Goal: Transaction & Acquisition: Purchase product/service

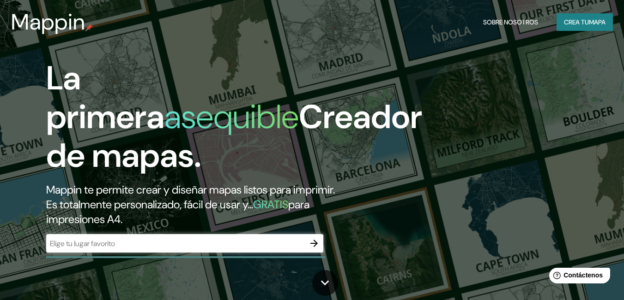
click at [589, 50] on div "La primera asequible Creador de mapas. Mappin te permite crear y diseñar mapas …" at bounding box center [312, 150] width 624 height 300
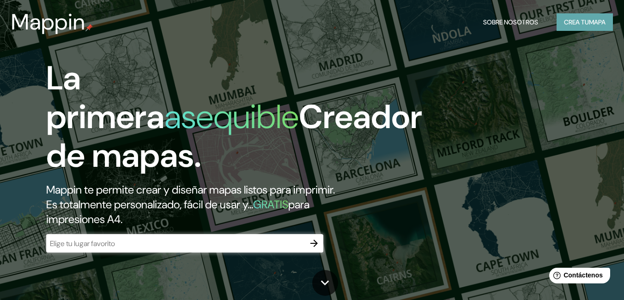
click at [578, 22] on font "Crea tu" at bounding box center [576, 22] width 25 height 8
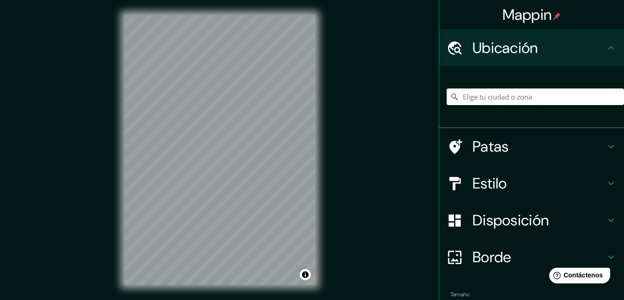
click at [501, 96] on input "Elige tu ciudad o zona" at bounding box center [534, 97] width 177 height 17
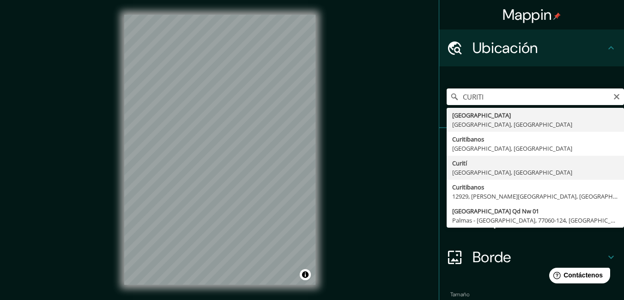
type input "Curití, [GEOGRAPHIC_DATA], [GEOGRAPHIC_DATA]"
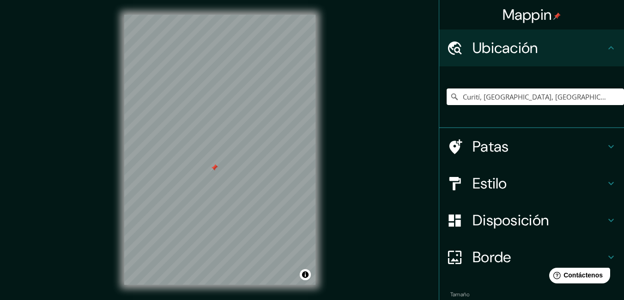
click at [214, 166] on div at bounding box center [213, 167] width 7 height 7
click at [229, 153] on div at bounding box center [230, 150] width 7 height 7
drag, startPoint x: 194, startPoint y: 163, endPoint x: 210, endPoint y: 152, distance: 20.2
click at [210, 152] on div at bounding box center [212, 149] width 7 height 7
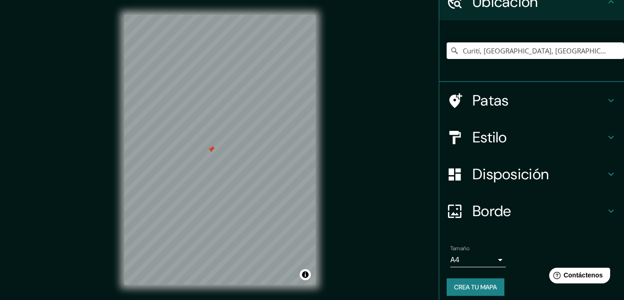
scroll to position [53, 0]
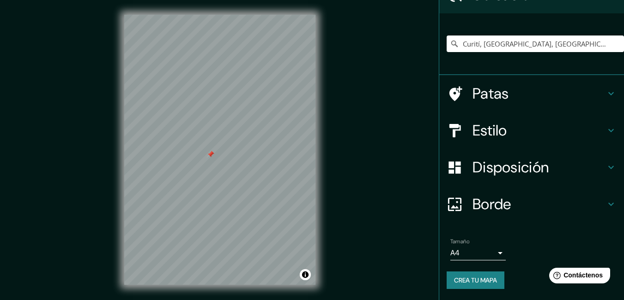
drag, startPoint x: 211, startPoint y: 150, endPoint x: 211, endPoint y: 155, distance: 5.1
click at [211, 155] on div at bounding box center [210, 154] width 7 height 7
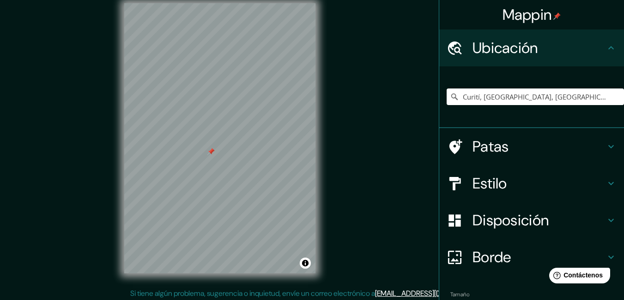
scroll to position [14, 0]
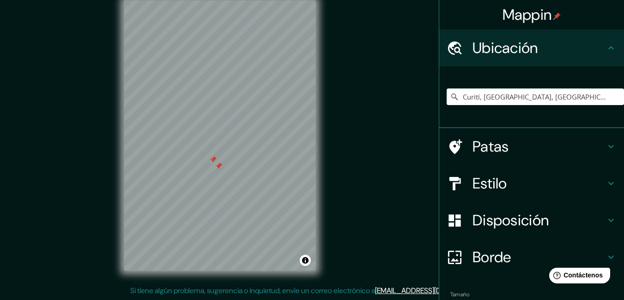
click at [214, 0] on div at bounding box center [219, 0] width 191 height 0
drag, startPoint x: 223, startPoint y: 164, endPoint x: 240, endPoint y: 178, distance: 21.6
click at [240, 178] on div at bounding box center [237, 174] width 7 height 7
click at [227, 0] on div at bounding box center [219, 0] width 191 height 0
click at [226, 0] on div at bounding box center [219, 0] width 191 height 0
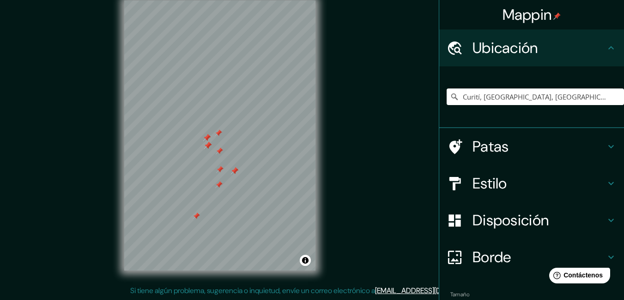
click at [446, 252] on icon at bounding box center [454, 258] width 16 height 16
click at [444, 252] on div "Borde" at bounding box center [531, 257] width 185 height 37
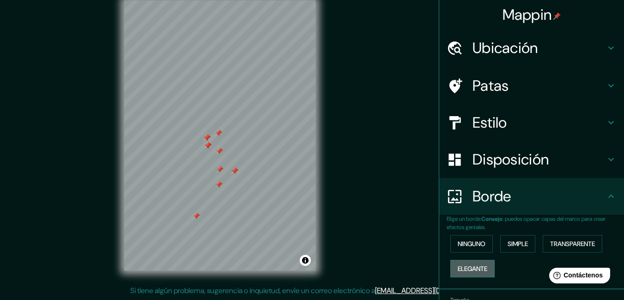
click at [460, 262] on button "Elegante" at bounding box center [472, 269] width 44 height 18
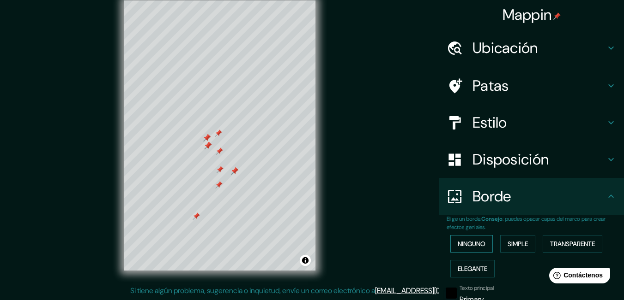
click at [459, 243] on font "Ninguno" at bounding box center [471, 244] width 28 height 8
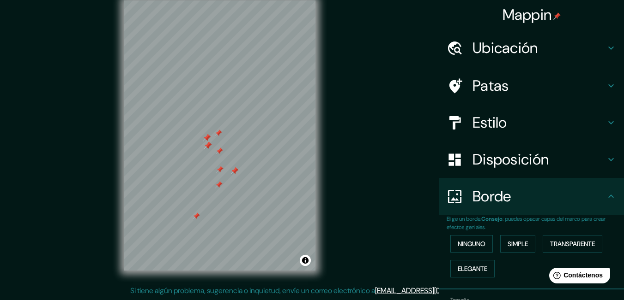
click at [529, 163] on font "Disposición" at bounding box center [510, 159] width 76 height 19
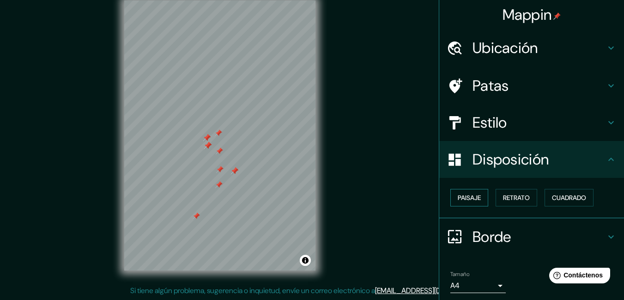
click at [474, 198] on font "Paisaje" at bounding box center [468, 198] width 23 height 8
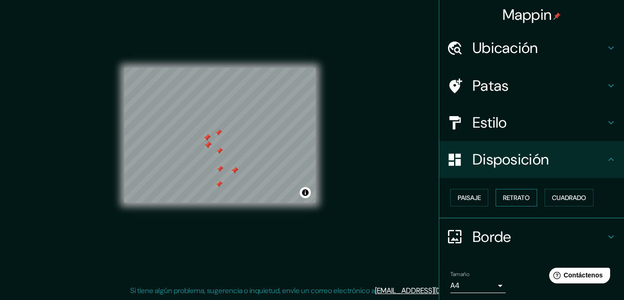
click at [517, 198] on font "Retrato" at bounding box center [516, 198] width 27 height 8
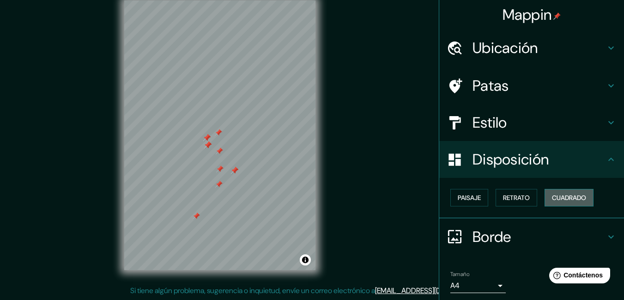
click at [557, 200] on font "Cuadrado" at bounding box center [569, 198] width 34 height 8
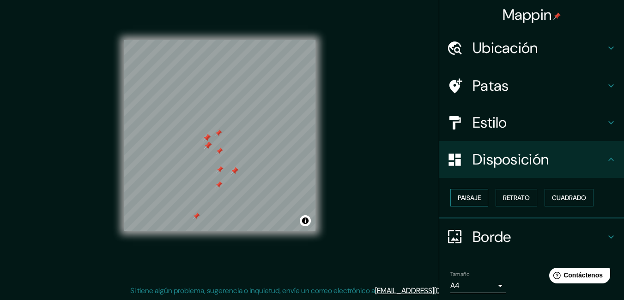
click at [466, 198] on font "Paisaje" at bounding box center [468, 198] width 23 height 8
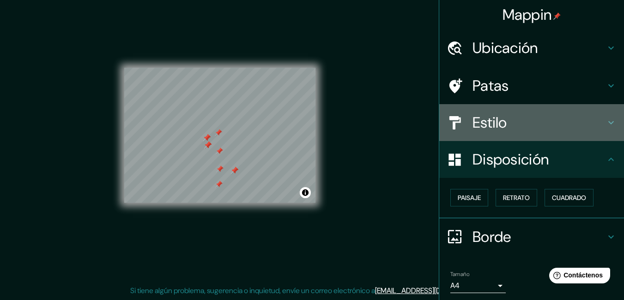
click at [495, 131] on font "Estilo" at bounding box center [489, 122] width 35 height 19
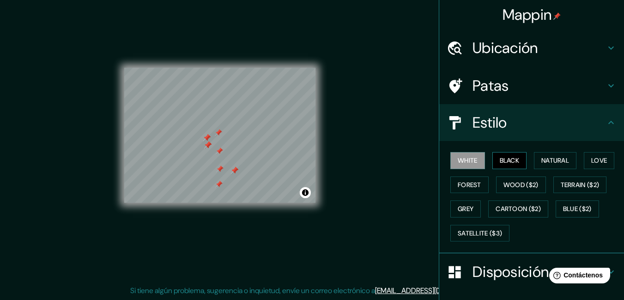
click at [497, 161] on button "Black" at bounding box center [509, 160] width 35 height 17
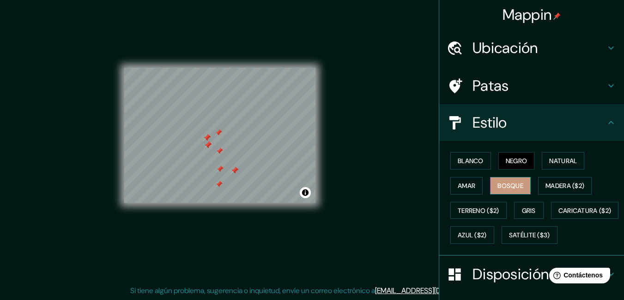
click at [507, 183] on font "Bosque" at bounding box center [510, 186] width 26 height 8
click at [468, 159] on font "Blanco" at bounding box center [470, 161] width 26 height 8
click at [505, 180] on font "Bosque" at bounding box center [510, 186] width 26 height 12
click at [558, 215] on font "Caricatura ($2)" at bounding box center [584, 211] width 53 height 8
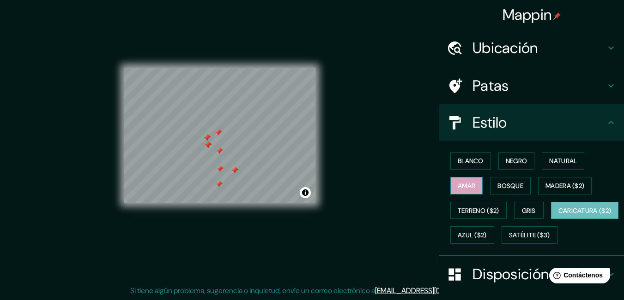
click at [462, 189] on font "Amar" at bounding box center [466, 186] width 18 height 8
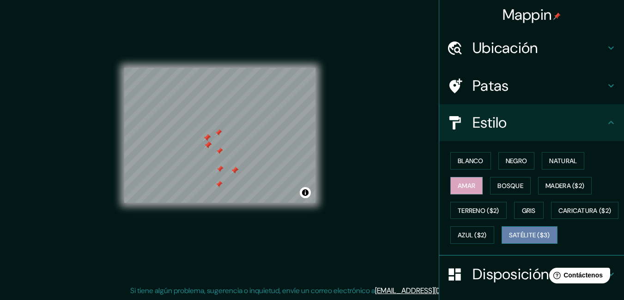
click at [509, 240] on font "Satélite ($3)" at bounding box center [529, 236] width 41 height 8
click at [524, 91] on h4 "Patas" at bounding box center [538, 86] width 133 height 18
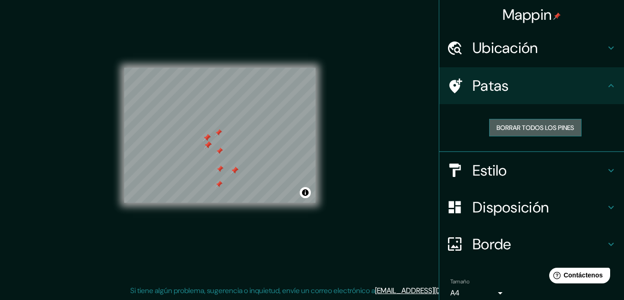
click at [522, 124] on font "Borrar todos los pines" at bounding box center [535, 128] width 78 height 8
click at [579, 51] on h4 "Ubicación" at bounding box center [538, 48] width 133 height 18
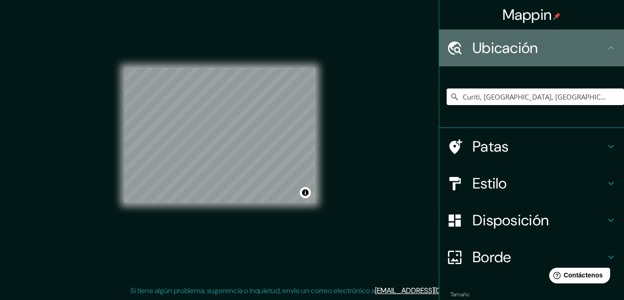
click at [583, 51] on h4 "Ubicación" at bounding box center [538, 48] width 133 height 18
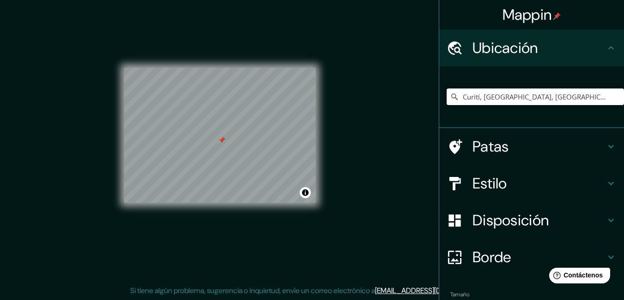
click at [497, 142] on font "Patas" at bounding box center [490, 146] width 36 height 19
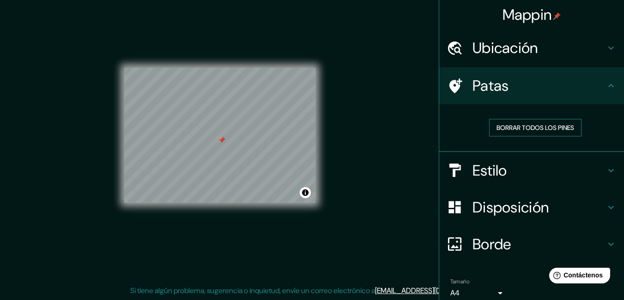
click at [514, 131] on font "Borrar todos los pines" at bounding box center [535, 128] width 78 height 8
click at [499, 129] on font "Borrar todos los pines" at bounding box center [535, 128] width 78 height 8
click at [518, 137] on div "Borrar todos los pines" at bounding box center [534, 128] width 177 height 32
click at [520, 126] on font "Borrar todos los pines" at bounding box center [535, 128] width 78 height 8
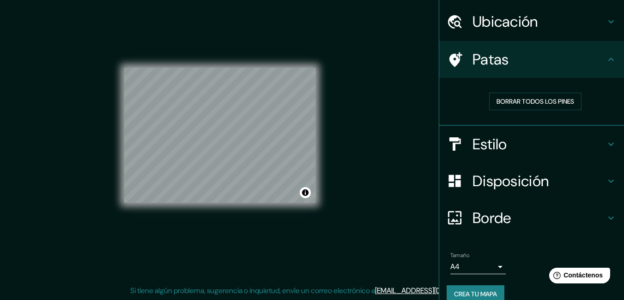
scroll to position [40, 0]
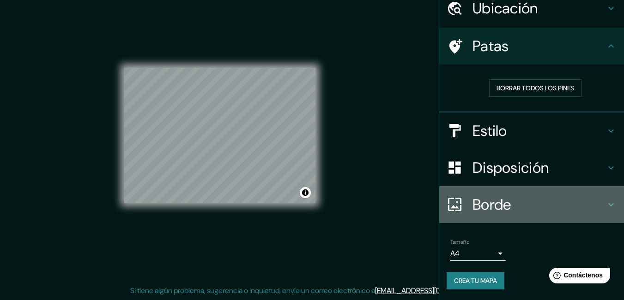
click at [499, 208] on font "Borde" at bounding box center [491, 204] width 39 height 19
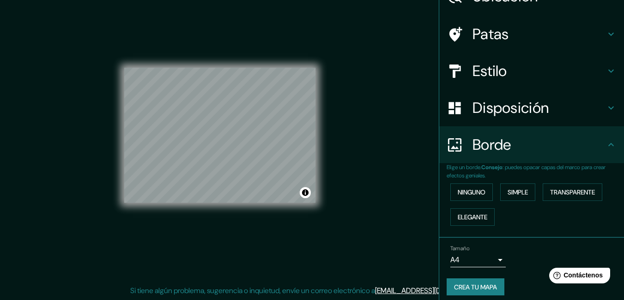
scroll to position [58, 0]
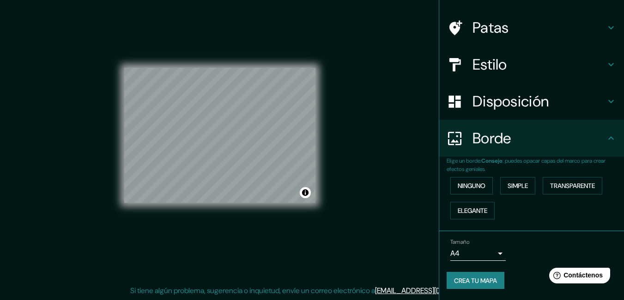
click at [462, 278] on font "Crea tu mapa" at bounding box center [475, 281] width 43 height 8
click at [460, 275] on font "Crea tu mapa" at bounding box center [475, 281] width 43 height 12
click at [493, 253] on body "Mappin Ubicación Curití, [GEOGRAPHIC_DATA], [GEOGRAPHIC_DATA] Patas Estilo Disp…" at bounding box center [312, 136] width 624 height 300
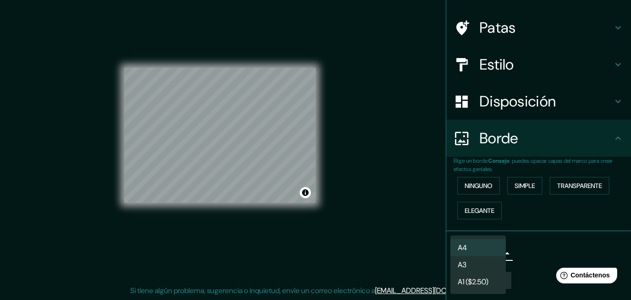
click at [489, 265] on li "A3" at bounding box center [477, 265] width 55 height 17
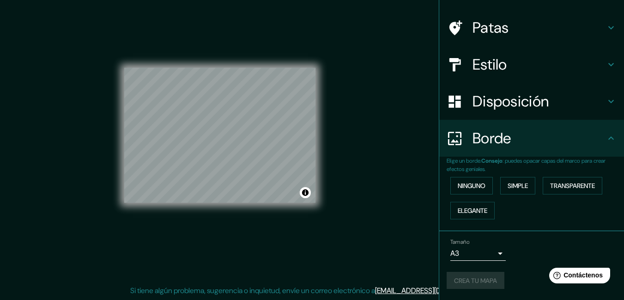
click at [493, 252] on body "Mappin Ubicación Curití, [GEOGRAPHIC_DATA], [GEOGRAPHIC_DATA] Patas Estilo Disp…" at bounding box center [312, 136] width 624 height 300
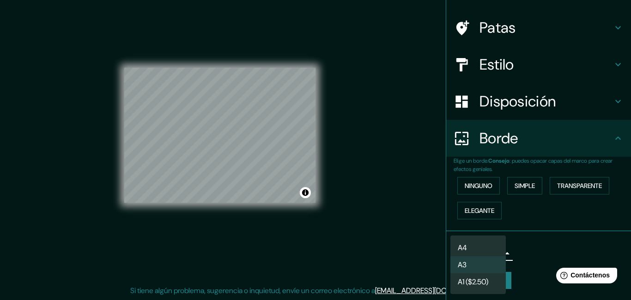
click at [485, 248] on li "A4" at bounding box center [477, 248] width 55 height 17
type input "single"
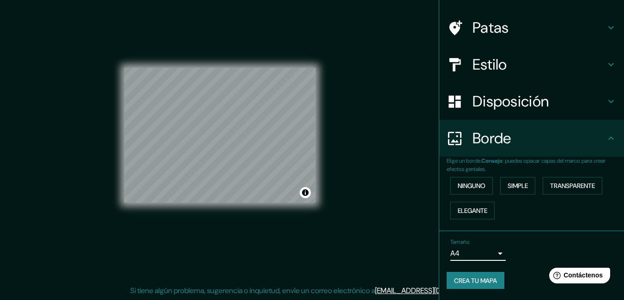
click at [473, 273] on button "Crea tu mapa" at bounding box center [475, 281] width 58 height 18
click at [506, 28] on h4 "Patas" at bounding box center [538, 27] width 133 height 18
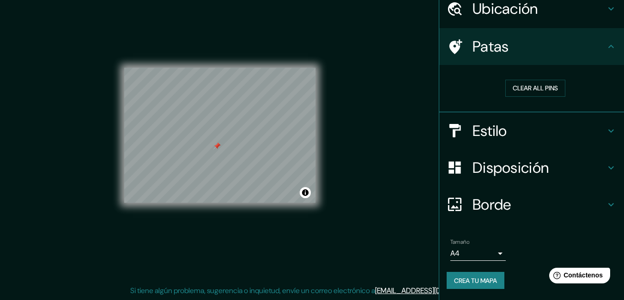
scroll to position [39, 0]
click at [511, 88] on button "Clear all pins" at bounding box center [535, 88] width 60 height 17
click at [515, 87] on button "Clear all pins" at bounding box center [535, 88] width 60 height 17
click at [306, 195] on button "Activar o desactivar atribución" at bounding box center [305, 192] width 11 height 11
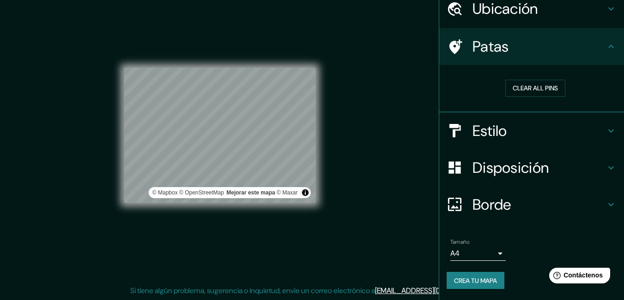
click at [356, 173] on div "Mappin Ubicación Curití, [GEOGRAPHIC_DATA], [GEOGRAPHIC_DATA] Patas Clear all p…" at bounding box center [312, 143] width 624 height 315
